Goal: Task Accomplishment & Management: Manage account settings

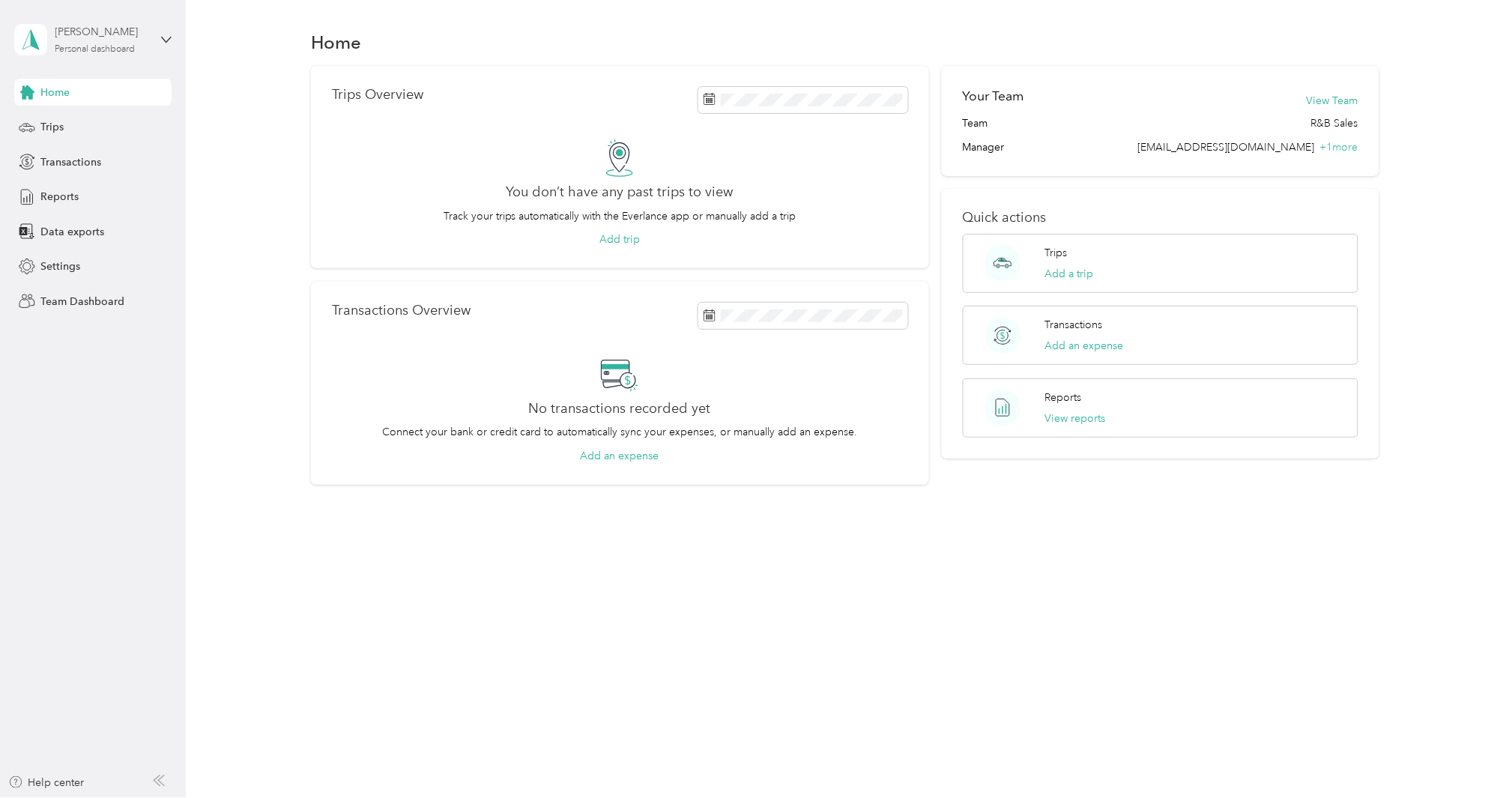
click at [77, 24] on div "[PERSON_NAME]" at bounding box center [102, 32] width 94 height 16
click at [86, 121] on div "Team dashboard" at bounding box center [68, 122] width 80 height 16
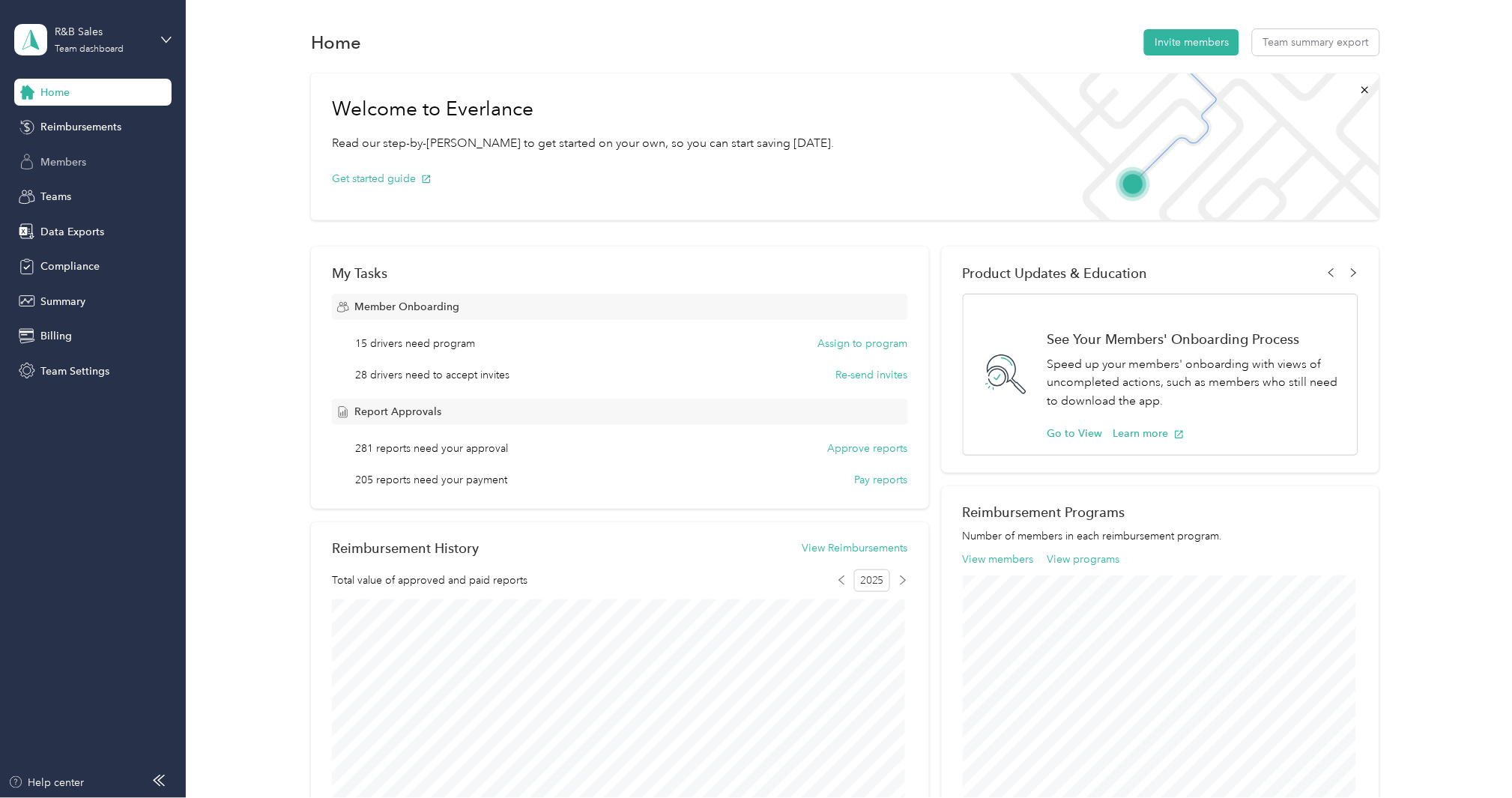
click at [68, 159] on span "Members" at bounding box center [63, 162] width 46 height 16
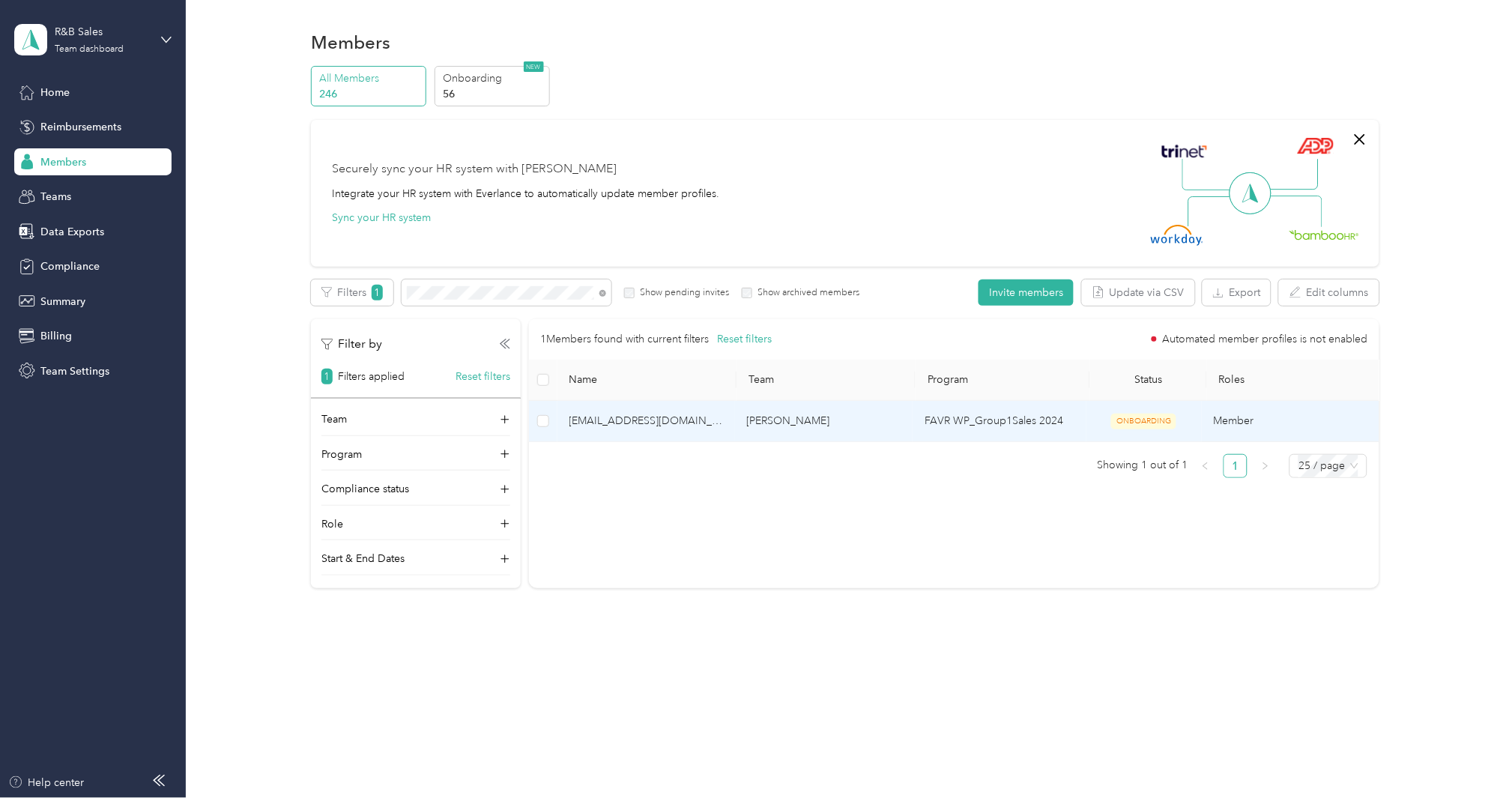
click at [660, 425] on span "[EMAIL_ADDRESS][DOMAIN_NAME]" at bounding box center [646, 421] width 153 height 16
click at [654, 422] on span "[EMAIL_ADDRESS][DOMAIN_NAME]" at bounding box center [646, 421] width 153 height 16
click at [647, 428] on span "[EMAIL_ADDRESS][DOMAIN_NAME]" at bounding box center [646, 421] width 153 height 16
click at [648, 420] on span "[EMAIL_ADDRESS][DOMAIN_NAME]" at bounding box center [646, 421] width 153 height 16
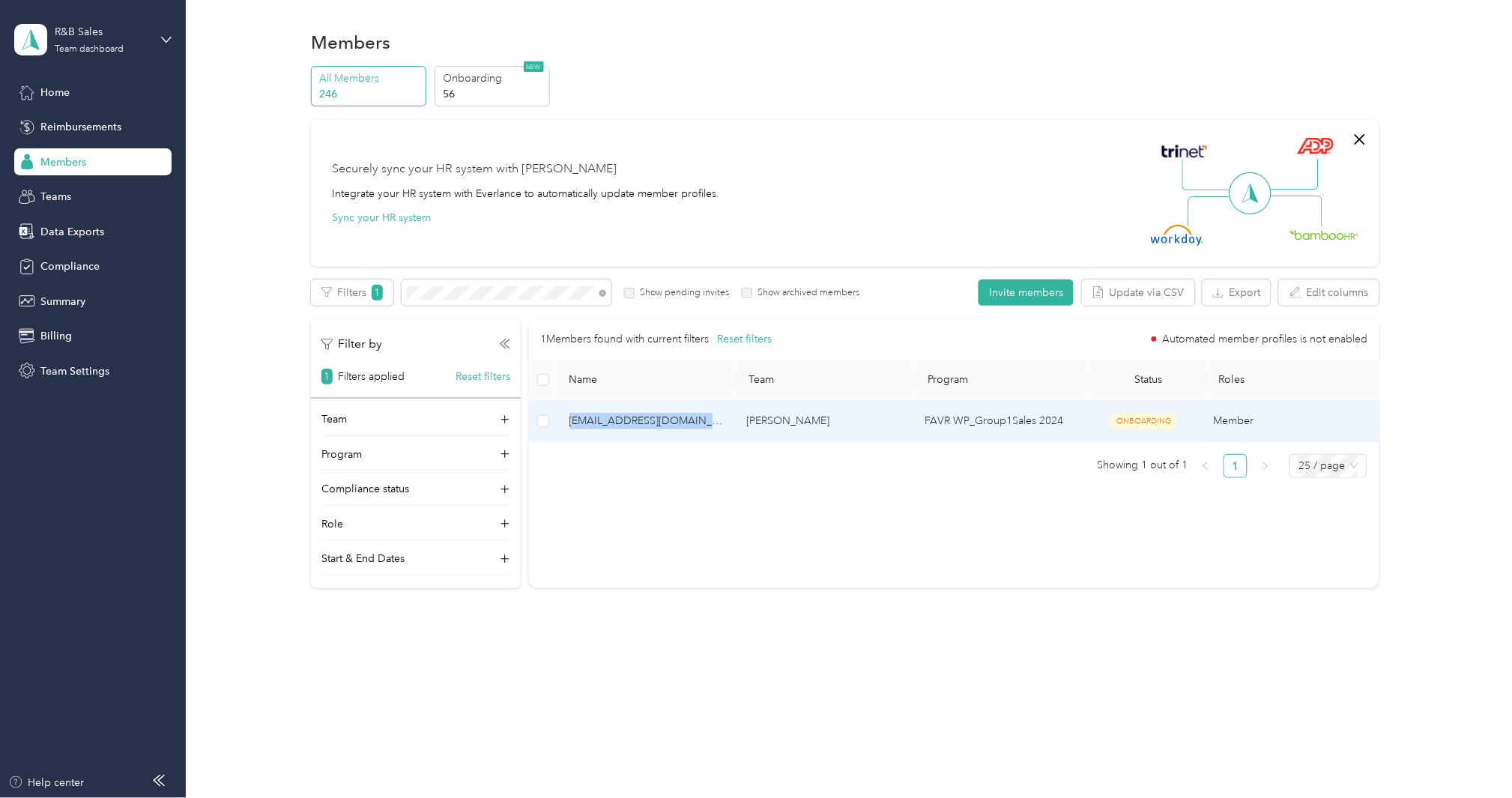
click at [648, 417] on span "[EMAIL_ADDRESS][DOMAIN_NAME]" at bounding box center [646, 421] width 153 height 16
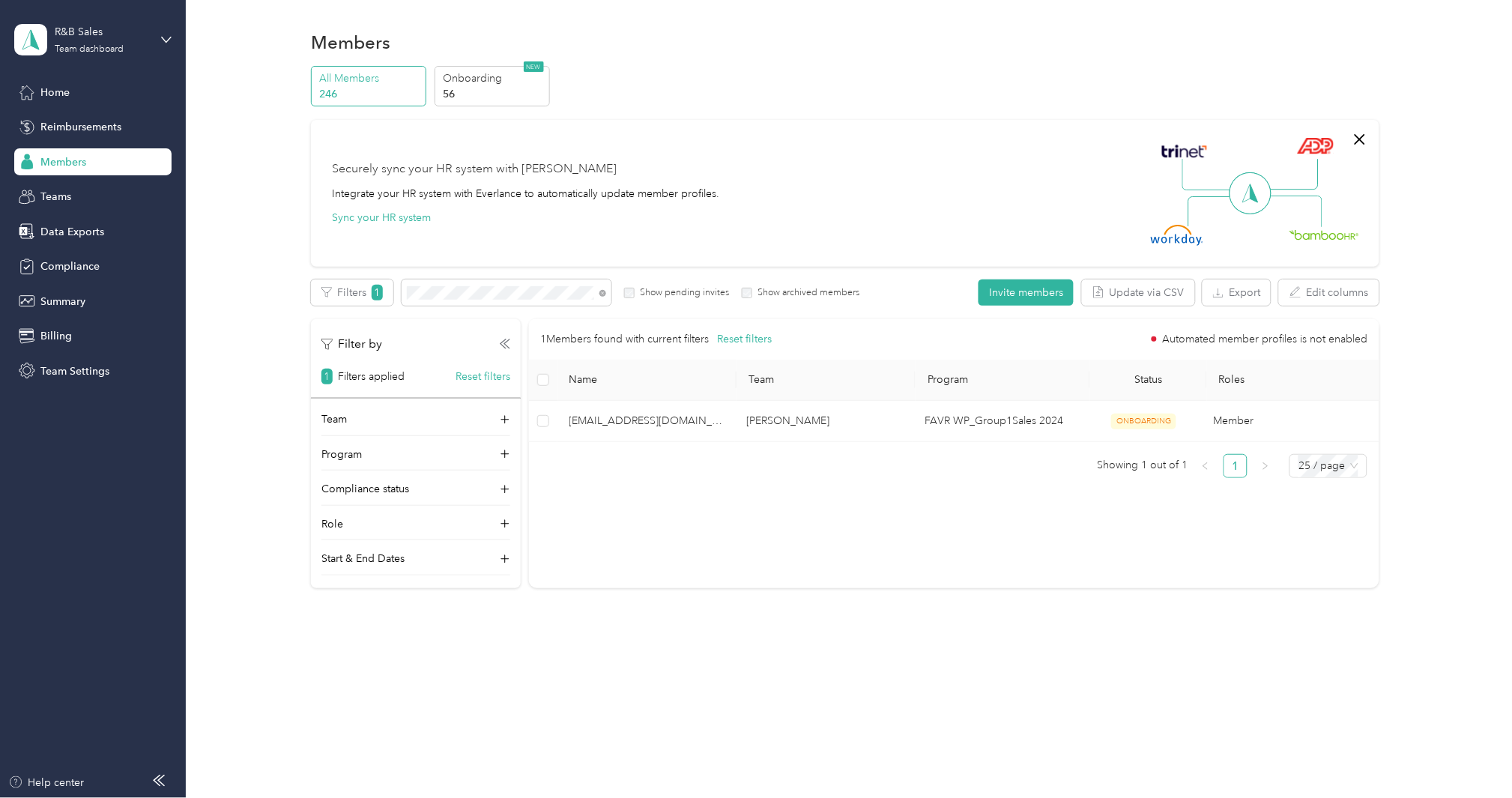
click at [664, 475] on ul "Showing 1 out of 1 1 25 / page" at bounding box center [948, 467] width 839 height 24
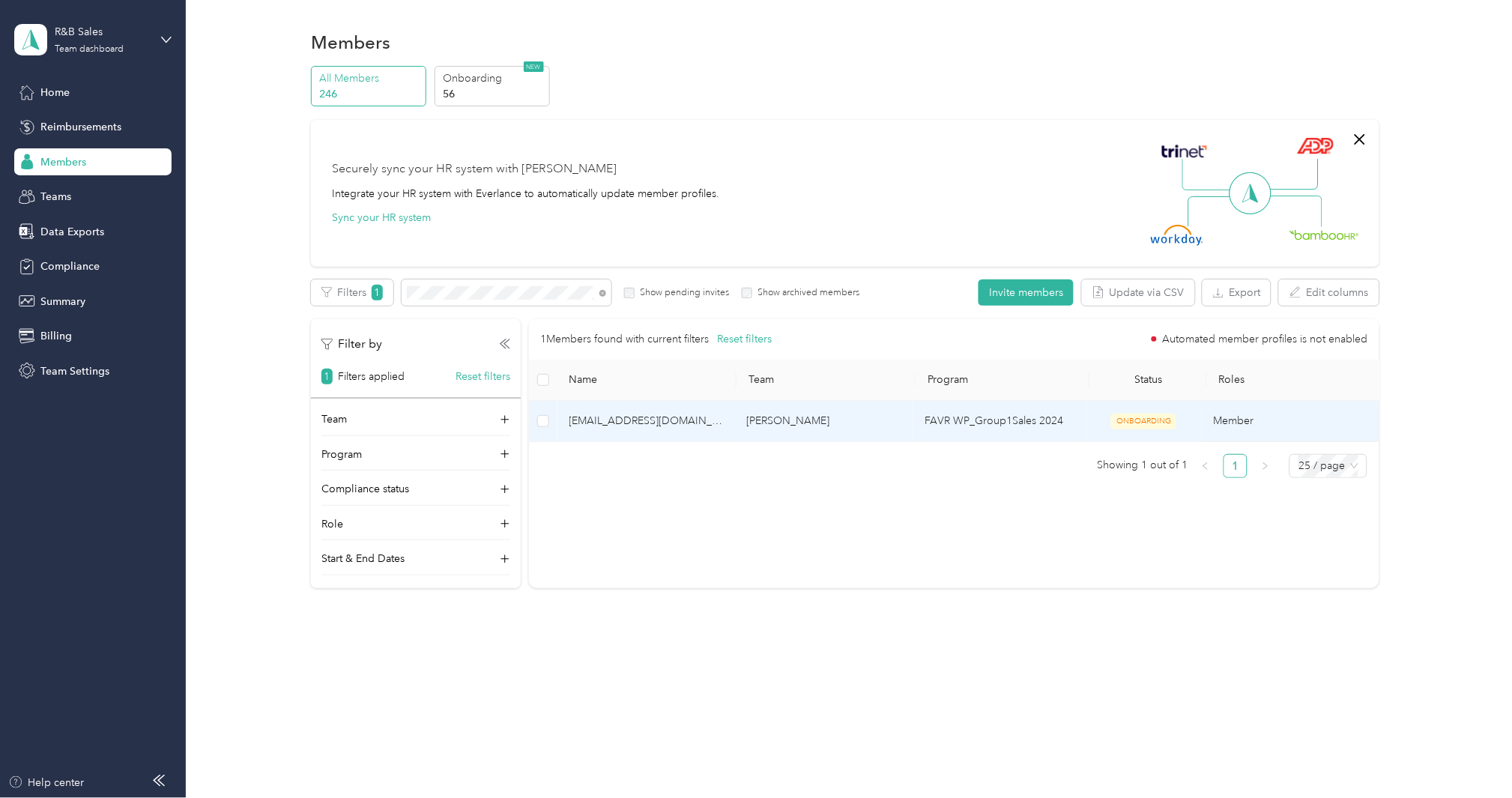
click at [660, 418] on span "[EMAIL_ADDRESS][DOMAIN_NAME]" at bounding box center [646, 421] width 153 height 16
click at [657, 423] on span "[EMAIL_ADDRESS][DOMAIN_NAME]" at bounding box center [646, 421] width 153 height 16
click at [953, 428] on td "FAVR WP_Group1Sales 2024" at bounding box center [1000, 422] width 173 height 42
